Goal: Book appointment/travel/reservation

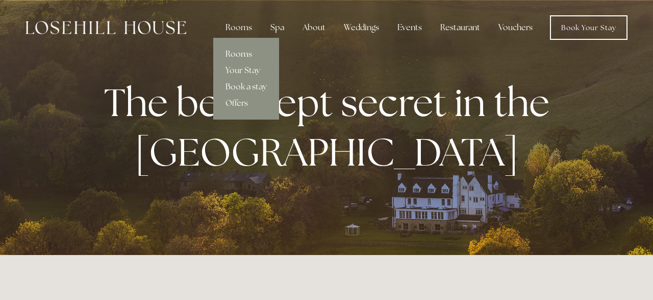
click at [246, 54] on link "Rooms" at bounding box center [246, 54] width 66 height 16
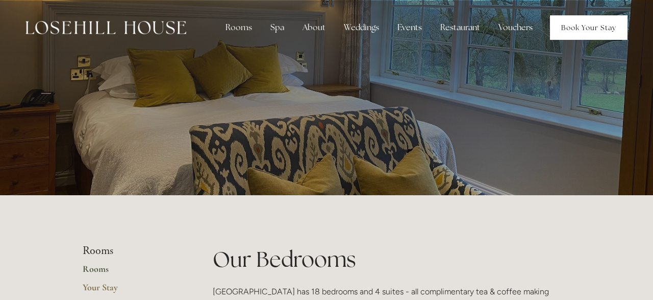
click at [610, 28] on link "Book Your Stay" at bounding box center [589, 27] width 78 height 24
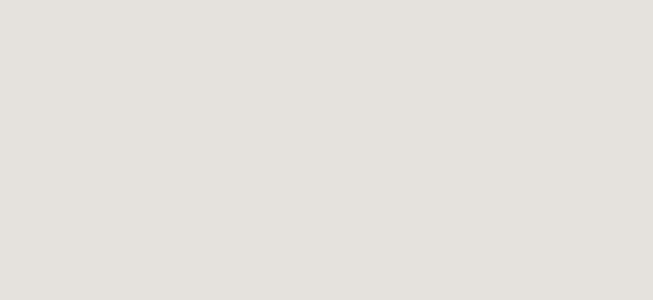
scroll to position [345, 0]
